Goal: Complete application form

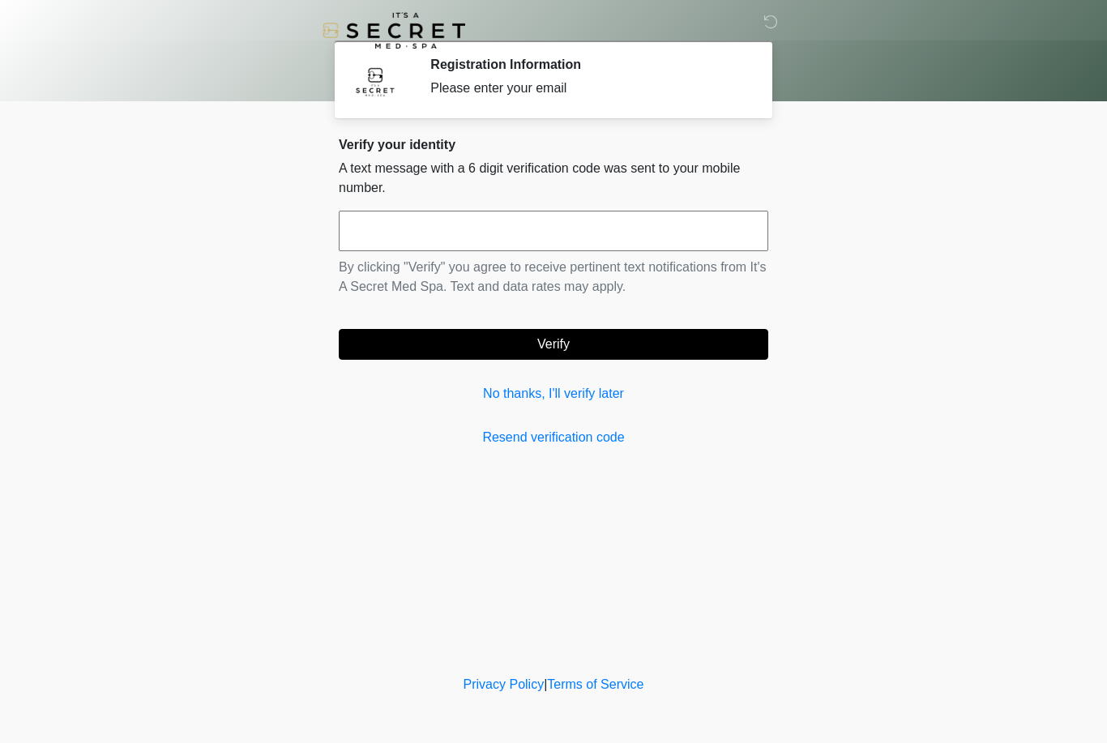
click at [534, 230] on input "text" at bounding box center [554, 231] width 430 height 41
type input "******"
click at [545, 344] on button "Verify" at bounding box center [554, 344] width 430 height 31
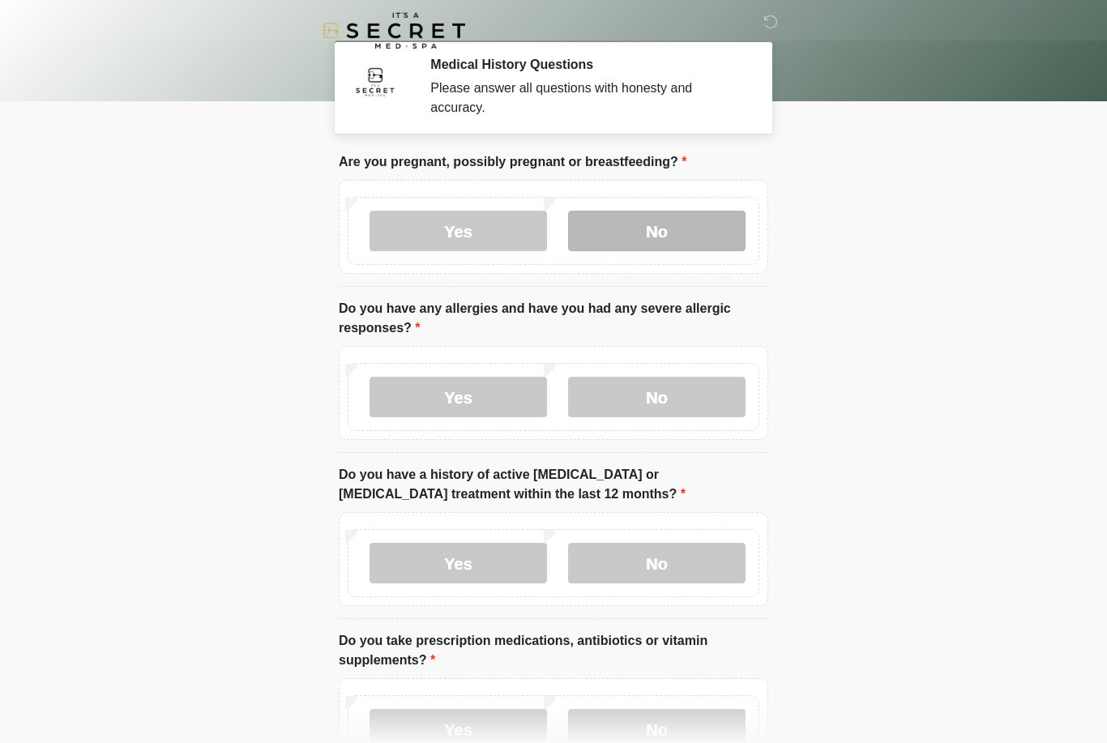
click at [730, 233] on label "No" at bounding box center [657, 231] width 178 height 41
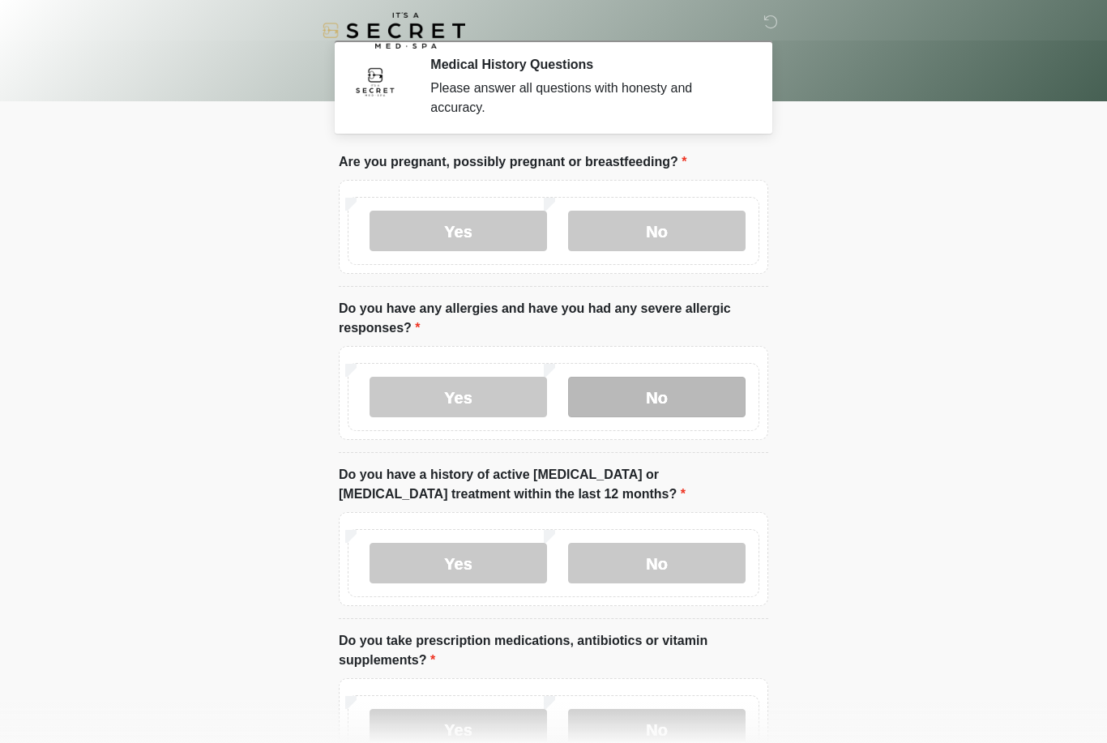
click at [687, 398] on label "No" at bounding box center [657, 397] width 178 height 41
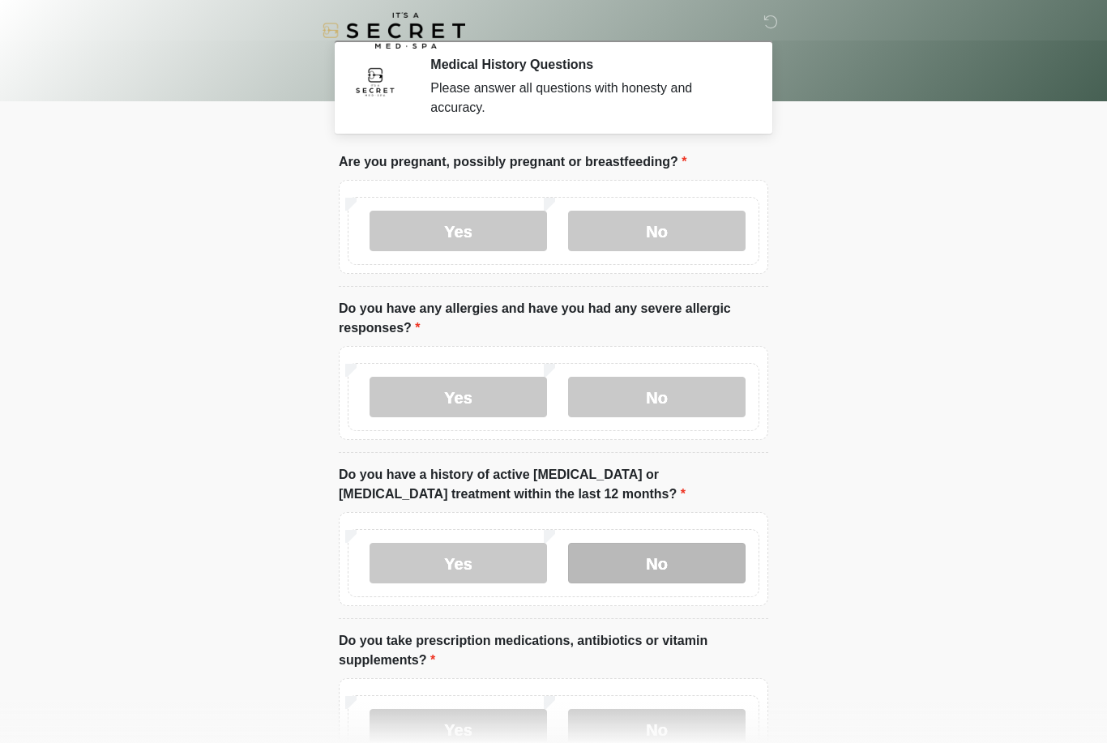
click at [665, 578] on label "No" at bounding box center [657, 563] width 178 height 41
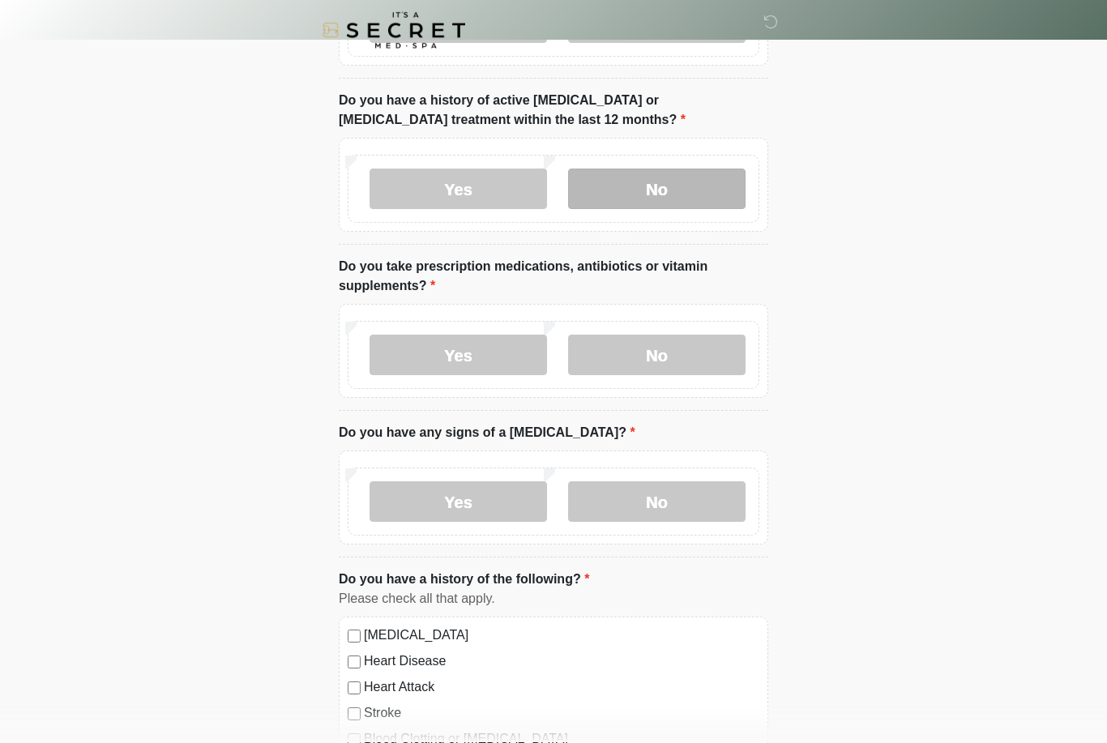
scroll to position [375, 0]
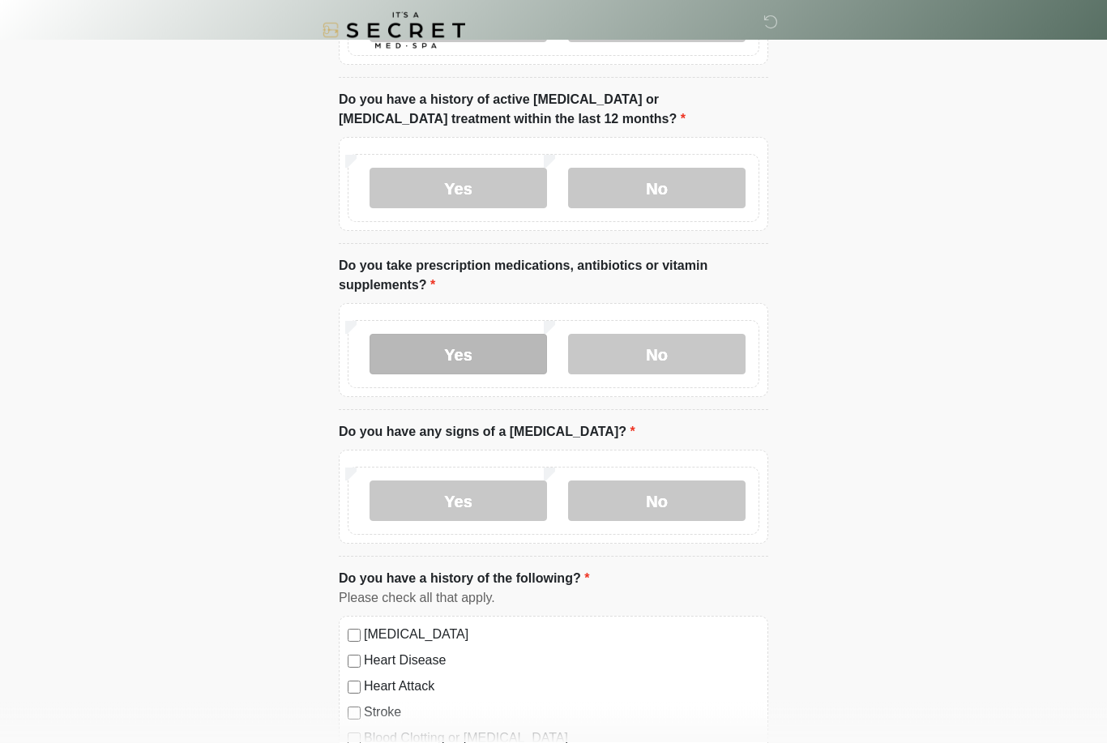
click at [435, 354] on label "Yes" at bounding box center [459, 355] width 178 height 41
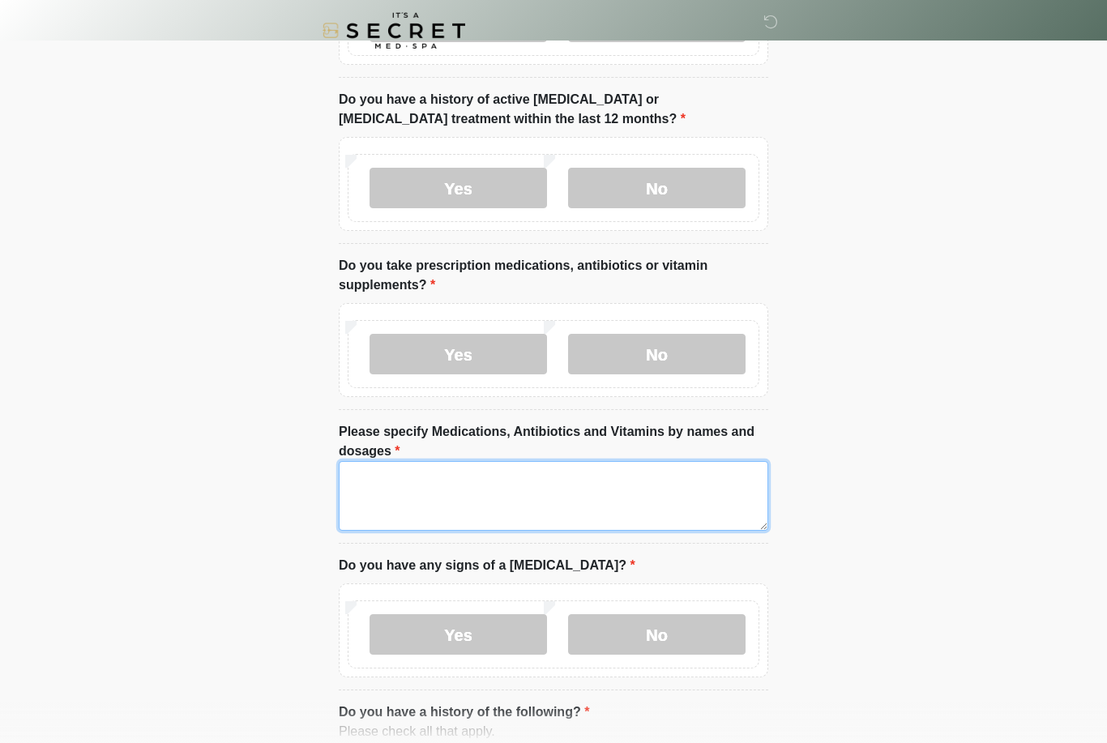
click at [508, 503] on textarea "Please specify Medications, Antibiotics and Vitamins by names and dosages" at bounding box center [554, 496] width 430 height 70
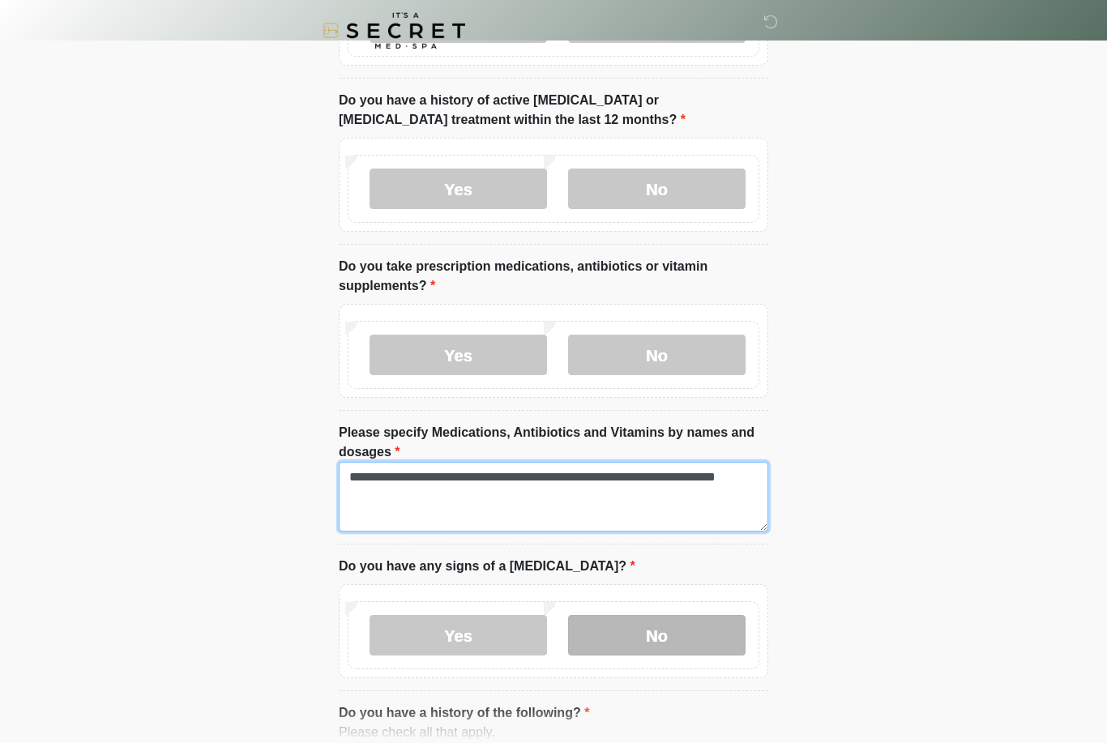
type textarea "**********"
click at [679, 641] on label "No" at bounding box center [657, 635] width 178 height 41
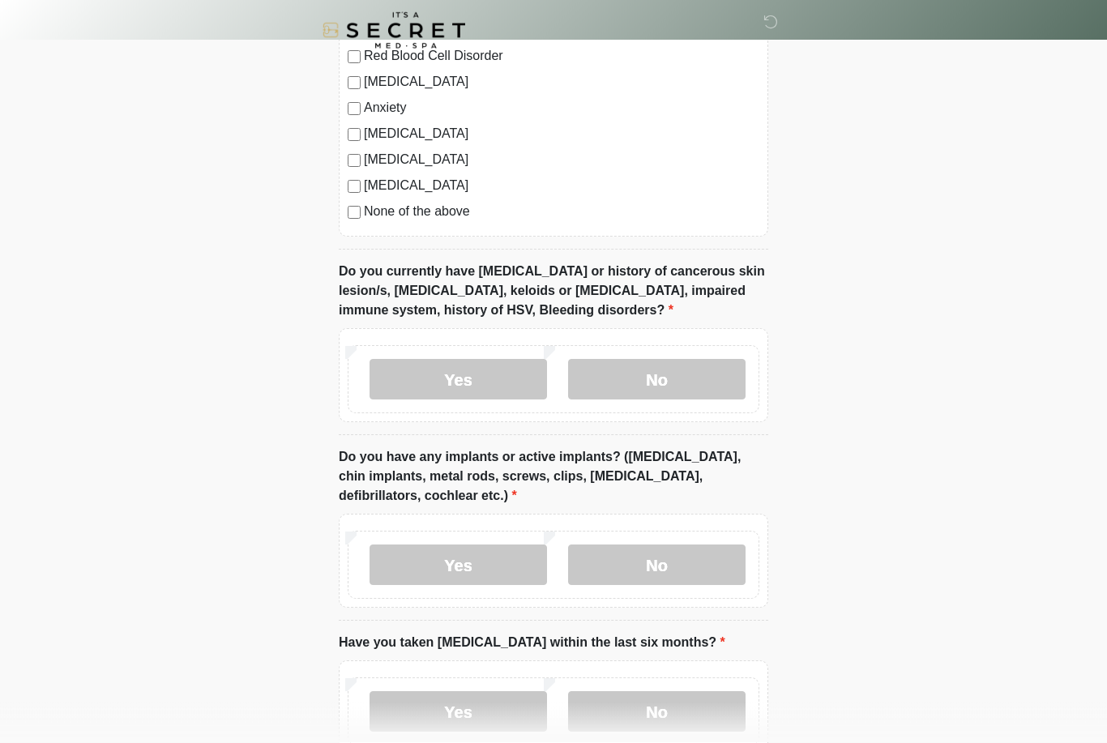
scroll to position [1241, 0]
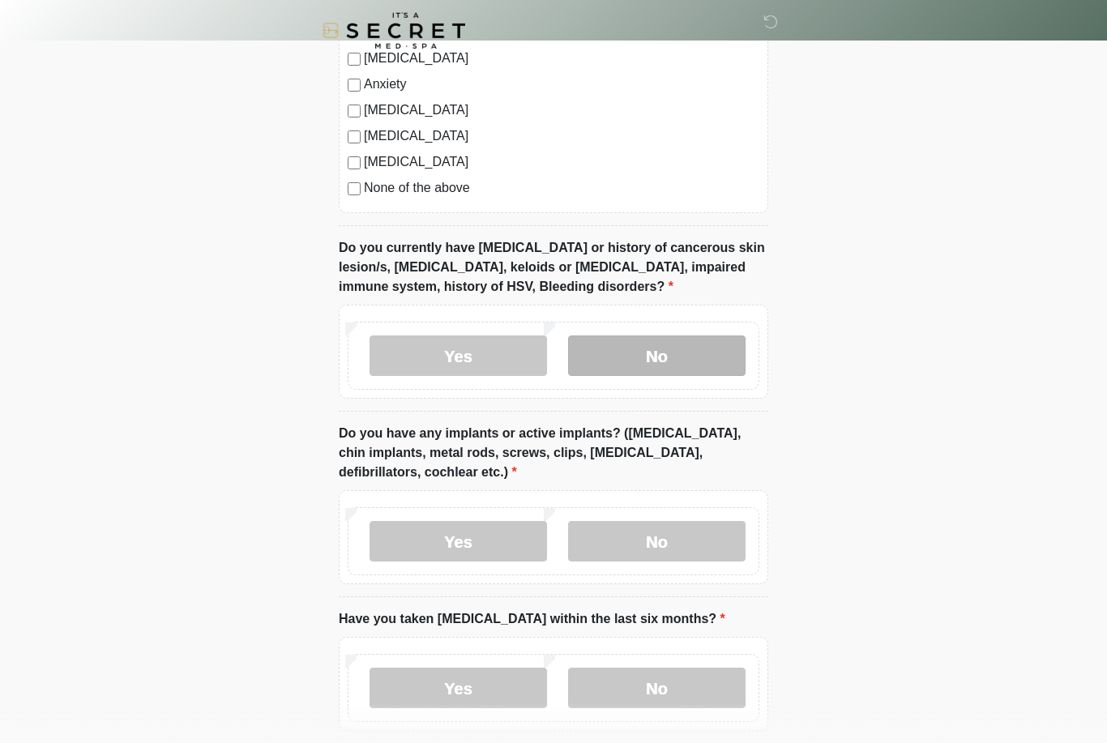
click at [686, 344] on label "No" at bounding box center [657, 356] width 178 height 41
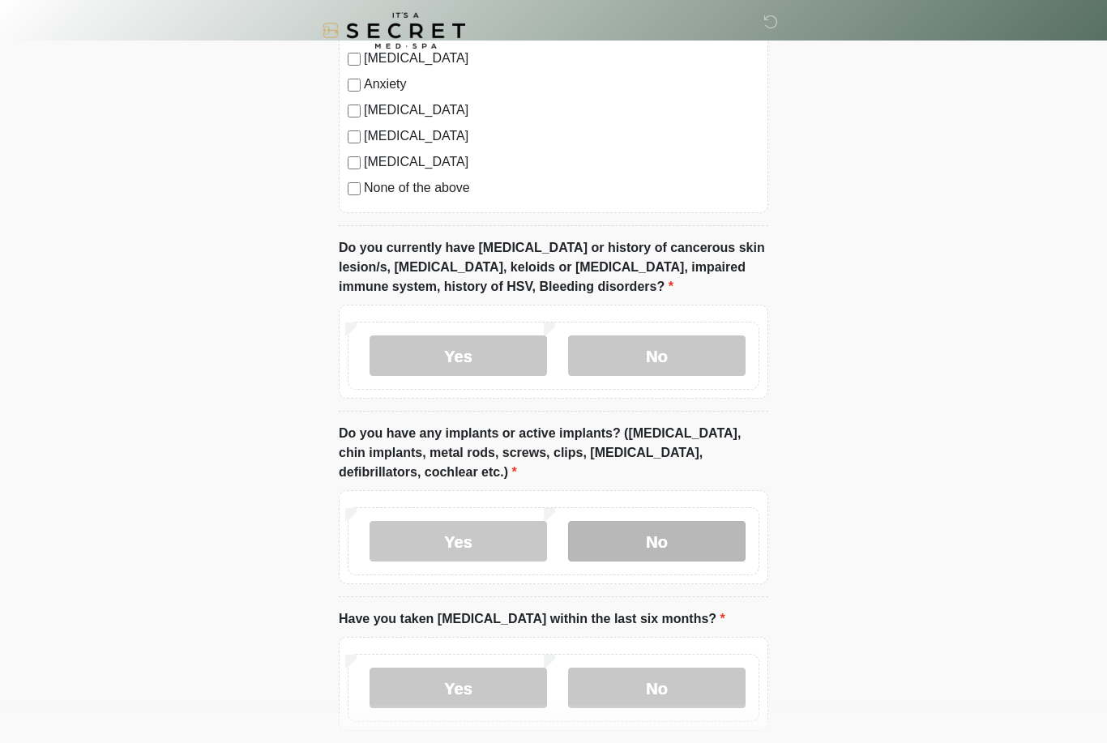
click at [682, 525] on label "No" at bounding box center [657, 541] width 178 height 41
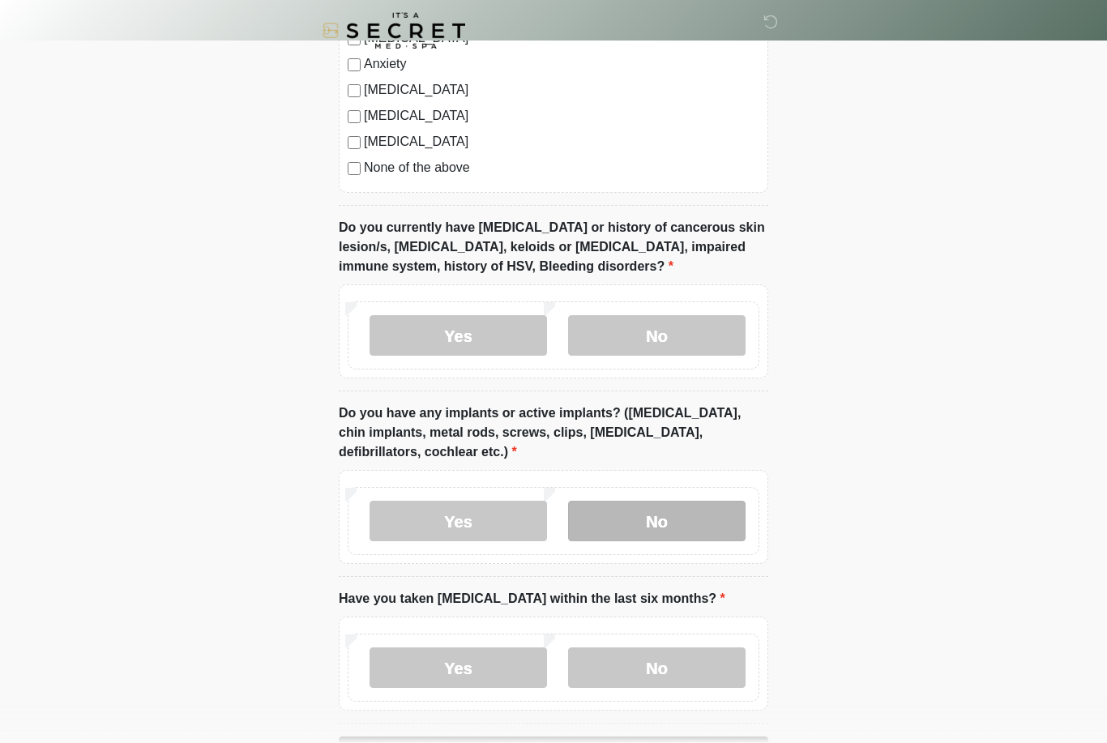
scroll to position [1317, 0]
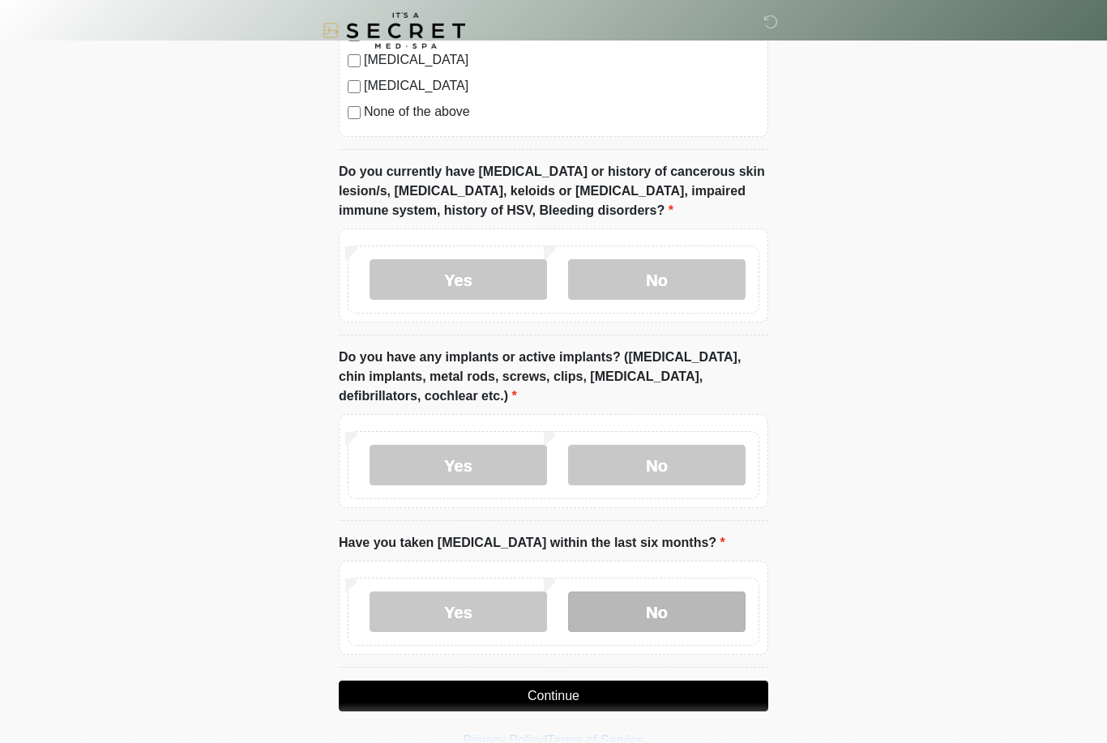
click at [671, 598] on label "No" at bounding box center [657, 612] width 178 height 41
click at [536, 706] on button "Continue" at bounding box center [554, 696] width 430 height 31
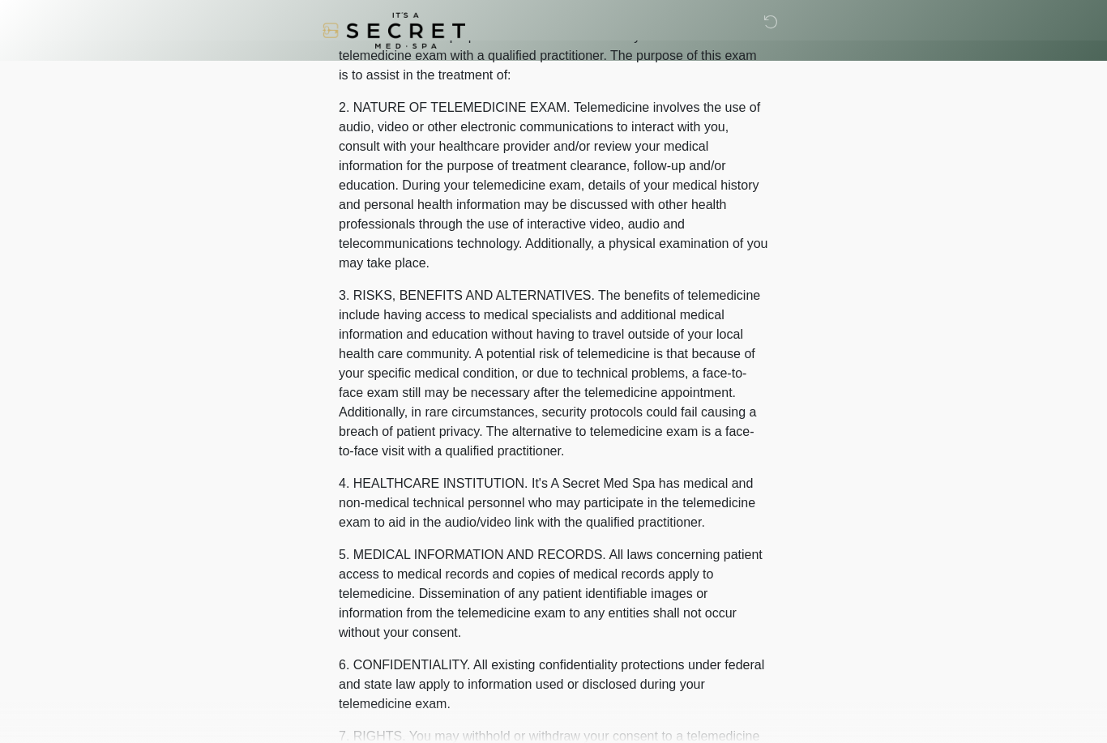
scroll to position [0, 0]
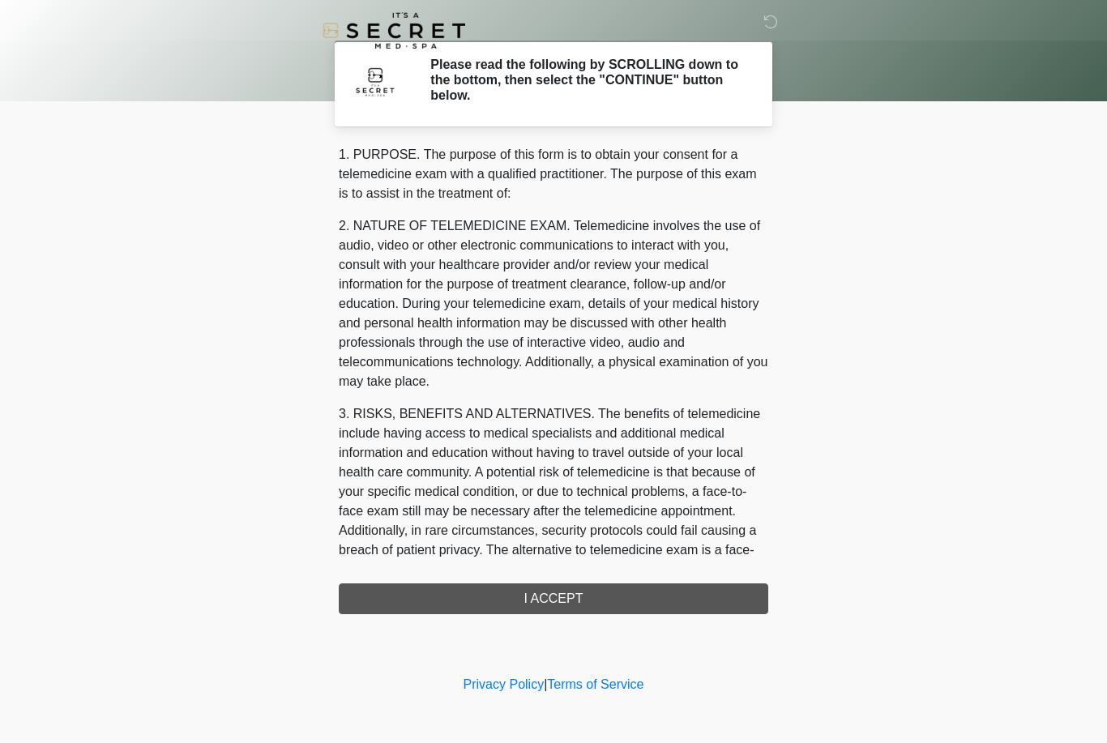
click at [569, 602] on div "1. PURPOSE. The purpose of this form is to obtain your consent for a telemedici…" at bounding box center [554, 379] width 430 height 469
click at [552, 582] on div "1. PURPOSE. The purpose of this form is to obtain your consent for a telemedici…" at bounding box center [554, 379] width 430 height 469
click at [546, 605] on div "1. PURPOSE. The purpose of this form is to obtain your consent for a telemedici…" at bounding box center [554, 379] width 430 height 469
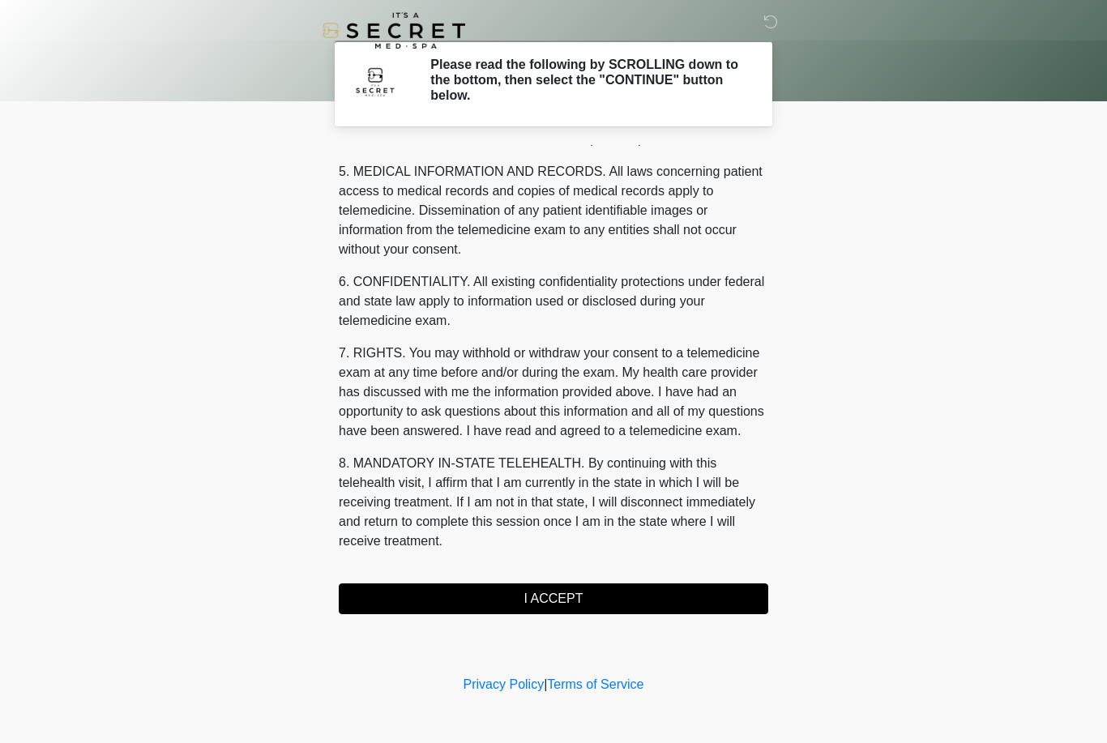
scroll to position [521, 0]
click at [540, 592] on button "I ACCEPT" at bounding box center [554, 599] width 430 height 31
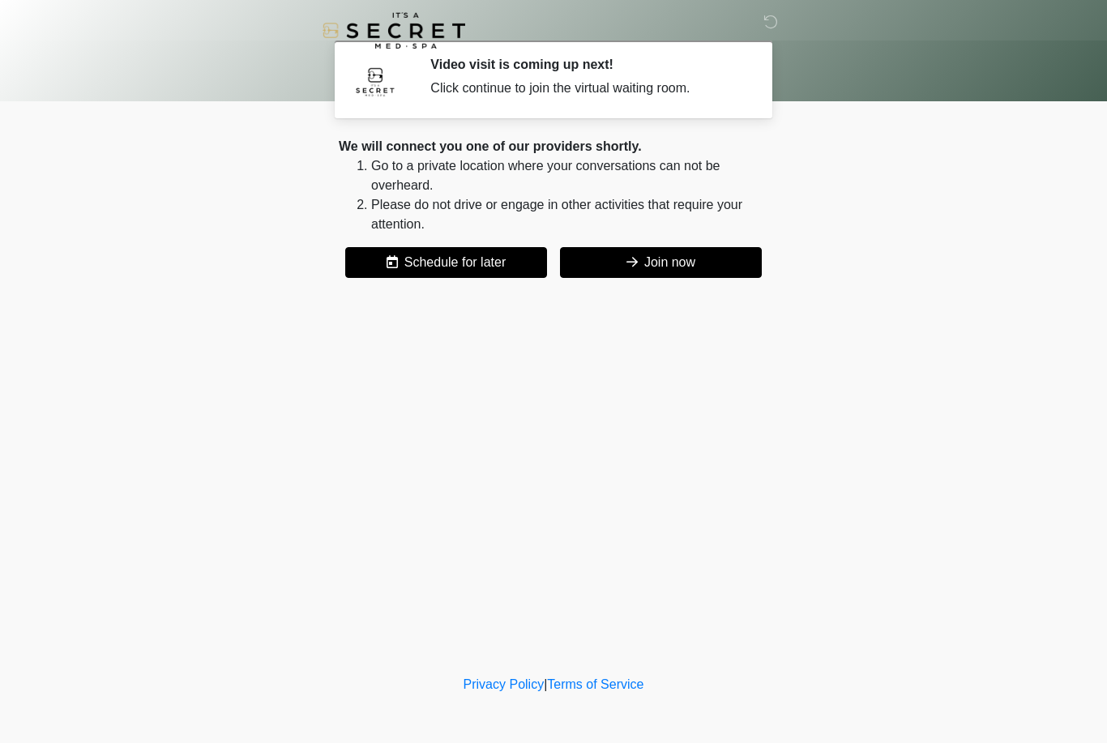
click at [663, 268] on button "Join now" at bounding box center [661, 262] width 202 height 31
